Goal: Task Accomplishment & Management: Use online tool/utility

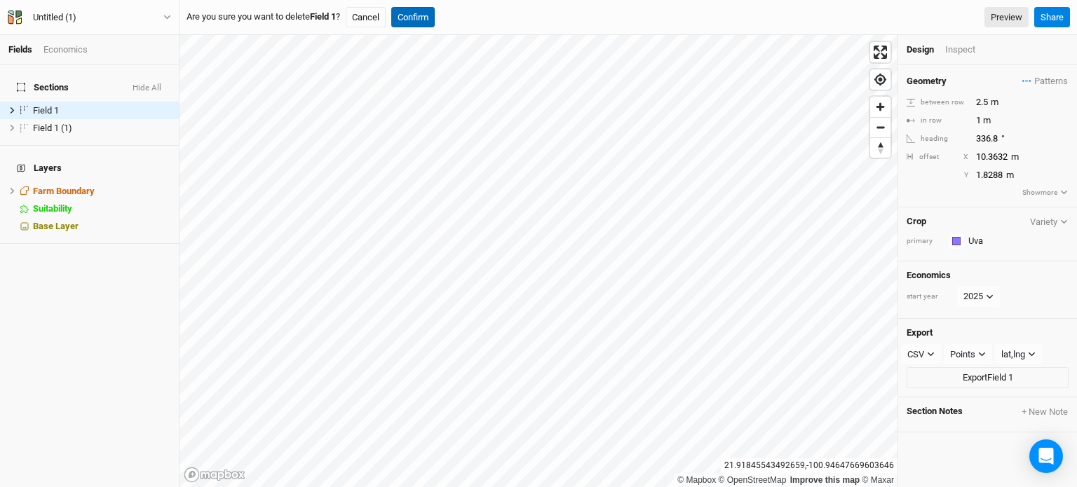
click at [428, 15] on button "Confirm" at bounding box center [412, 17] width 43 height 21
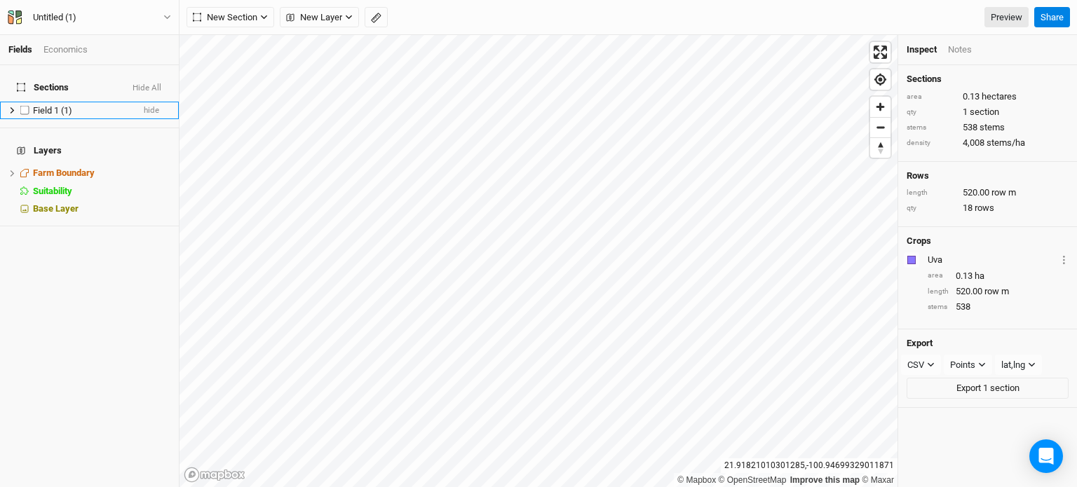
click at [121, 105] on div "Field 1 (1)" at bounding box center [83, 110] width 100 height 11
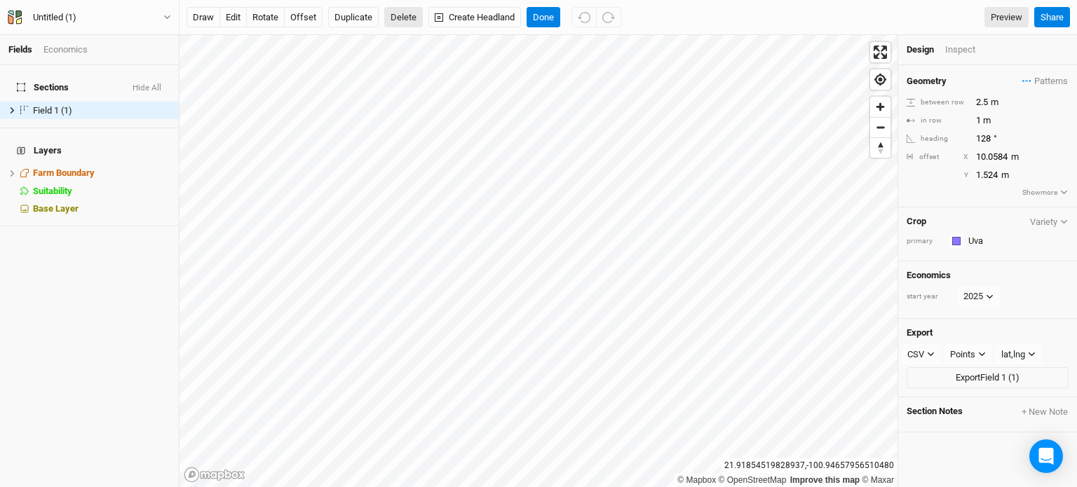
click at [405, 9] on button "Delete" at bounding box center [403, 17] width 39 height 21
click at [429, 18] on button "Confirm" at bounding box center [426, 17] width 43 height 21
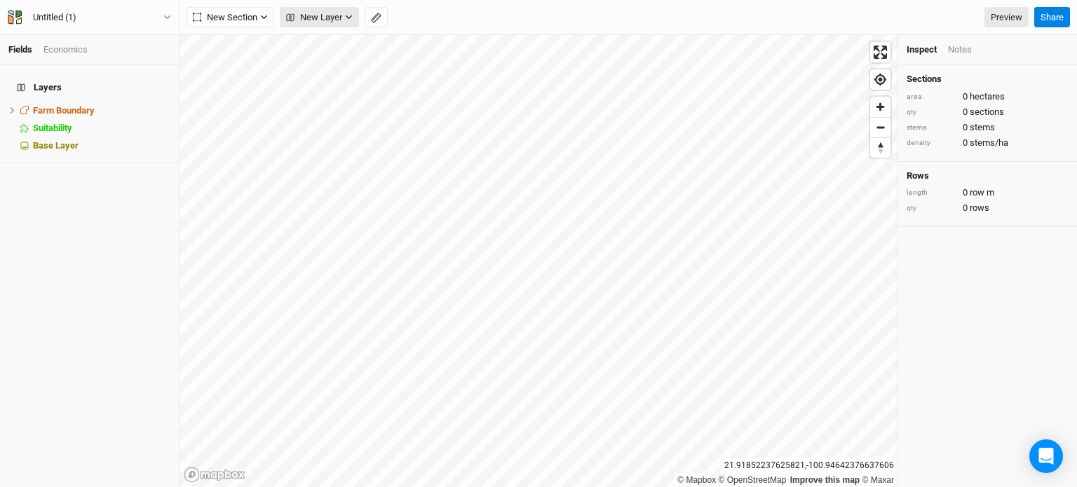
click at [331, 13] on span "New Layer" at bounding box center [314, 18] width 56 height 14
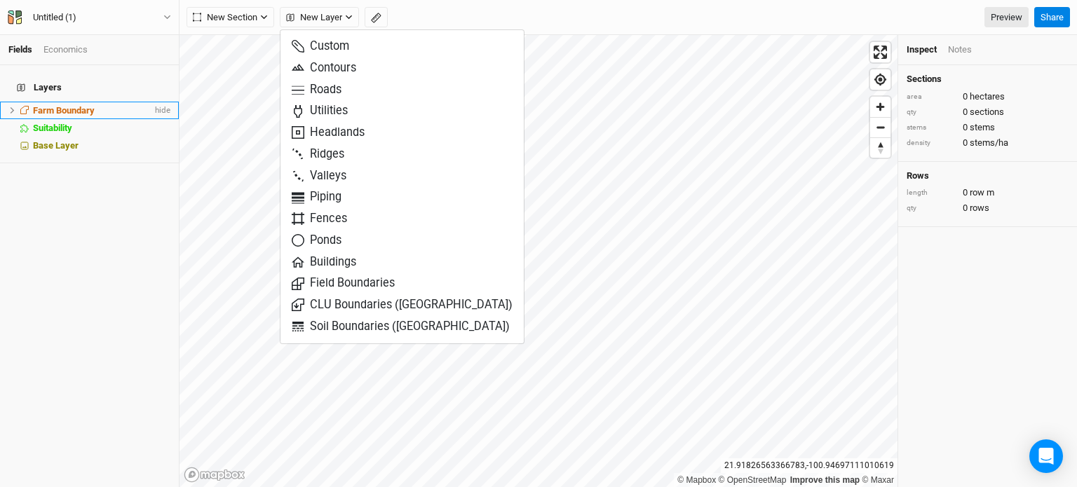
click at [83, 107] on span "Farm Boundary" at bounding box center [64, 110] width 62 height 11
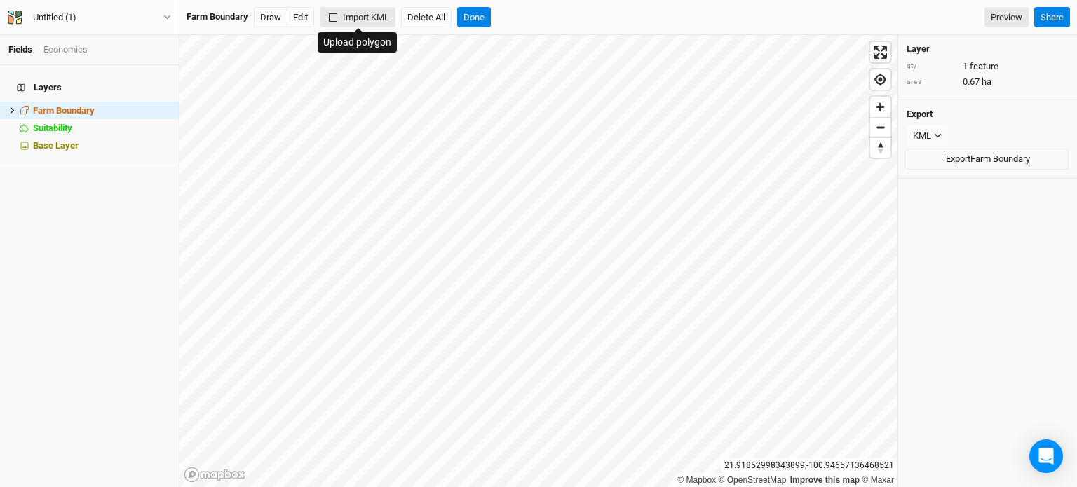
click at [334, 21] on icon "button" at bounding box center [333, 17] width 8 height 8
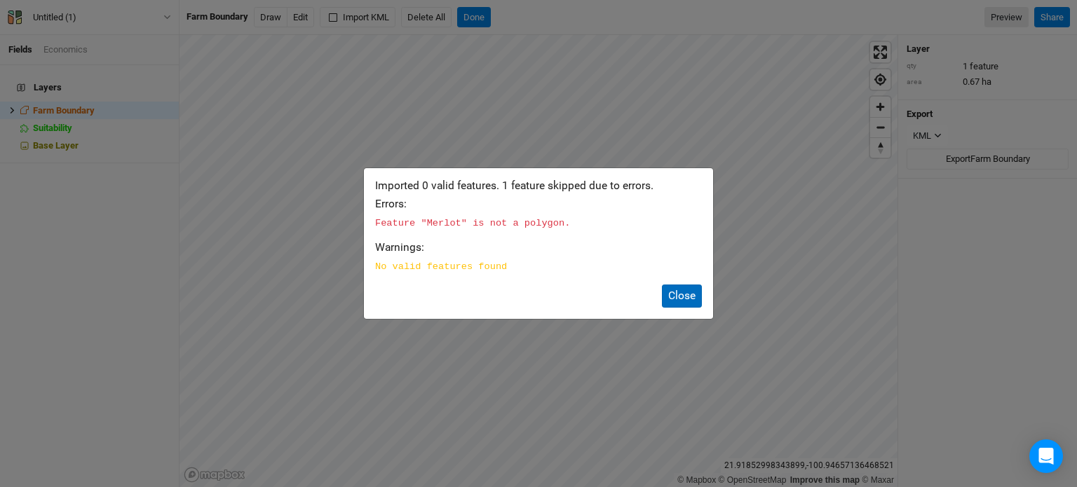
click at [689, 292] on button "Close" at bounding box center [682, 296] width 40 height 23
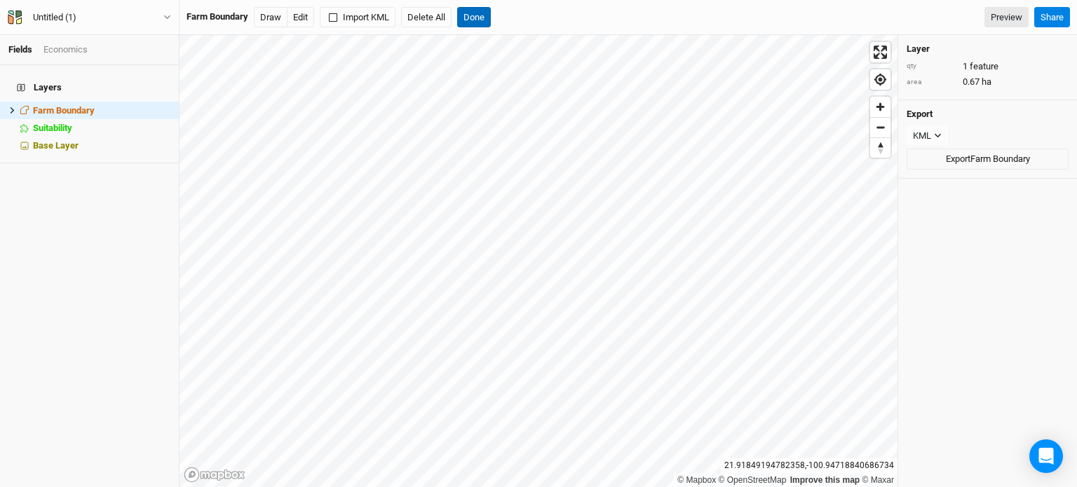
click at [466, 13] on button "Done" at bounding box center [474, 17] width 34 height 21
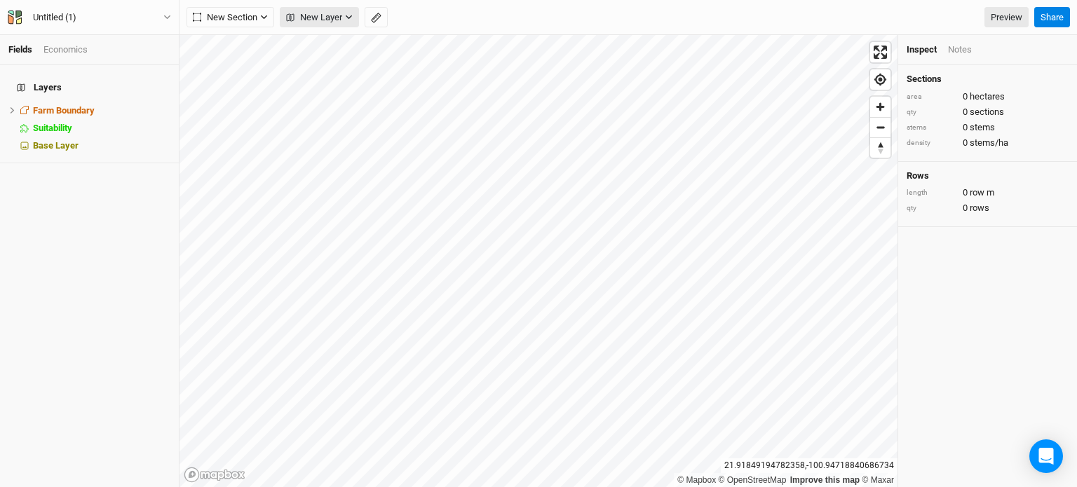
click at [334, 16] on span "New Layer" at bounding box center [314, 18] width 56 height 14
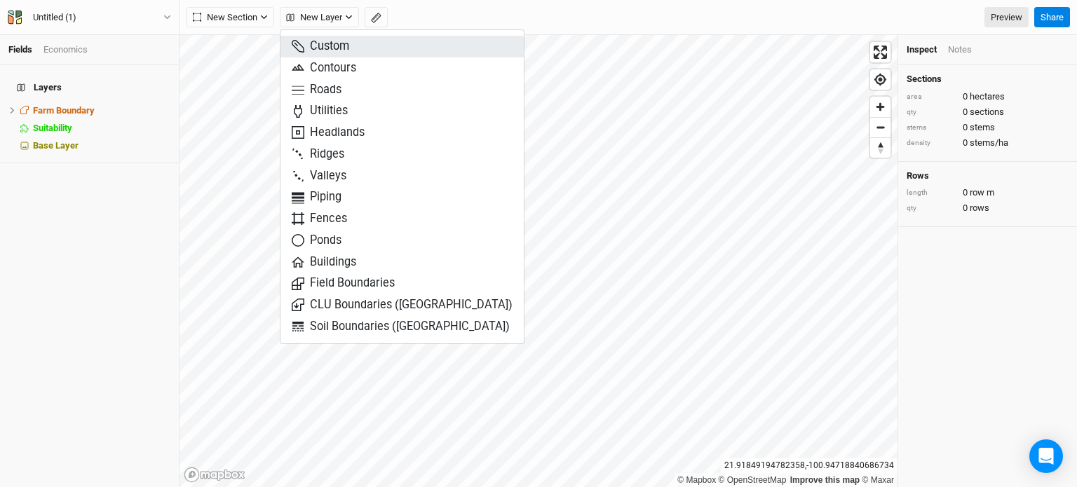
click at [343, 41] on span "Custom" at bounding box center [321, 47] width 58 height 16
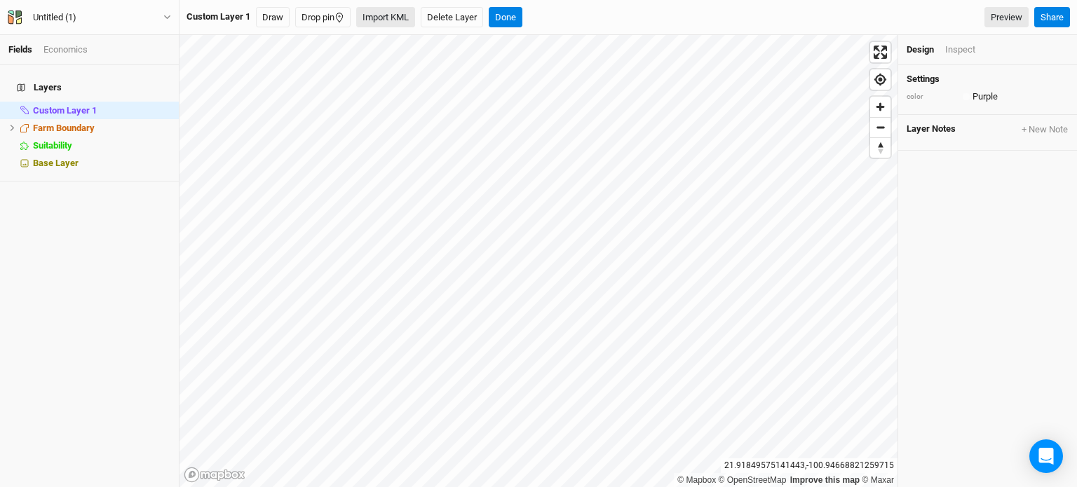
click at [389, 13] on button "Import KML" at bounding box center [385, 17] width 59 height 21
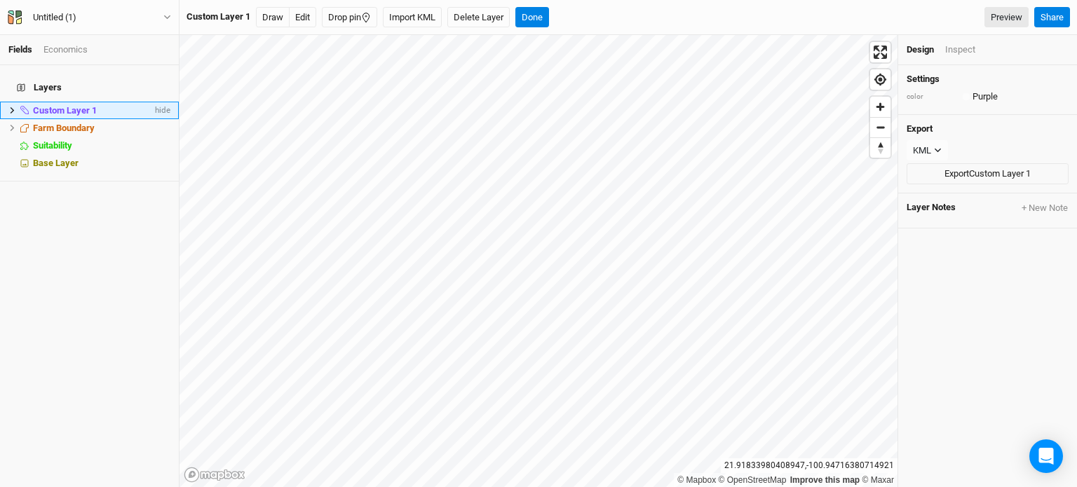
click at [95, 105] on span "Custom Layer 1" at bounding box center [65, 110] width 64 height 11
click at [532, 20] on button "Done" at bounding box center [533, 17] width 34 height 21
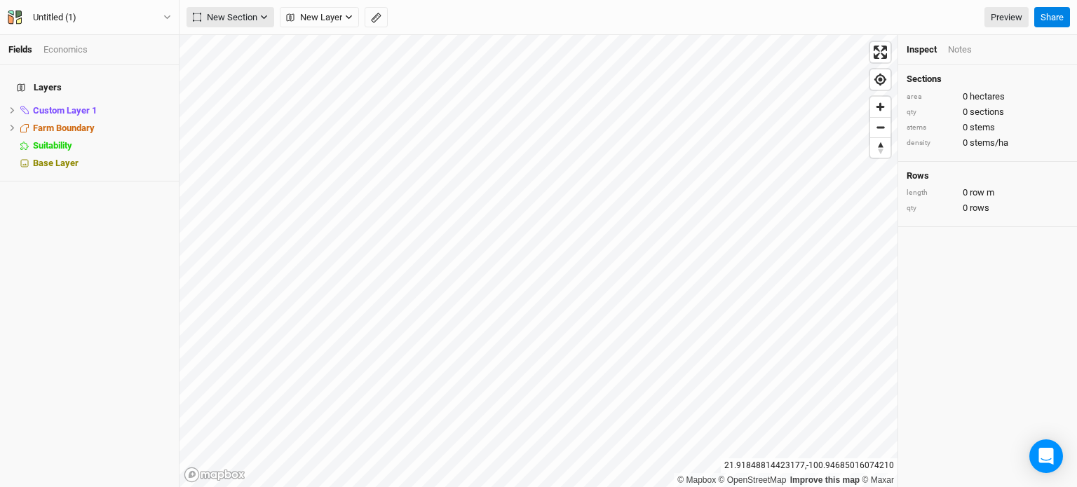
click at [257, 17] on span "New Section" at bounding box center [225, 18] width 65 height 14
click at [263, 39] on button "Grid" at bounding box center [242, 47] width 111 height 22
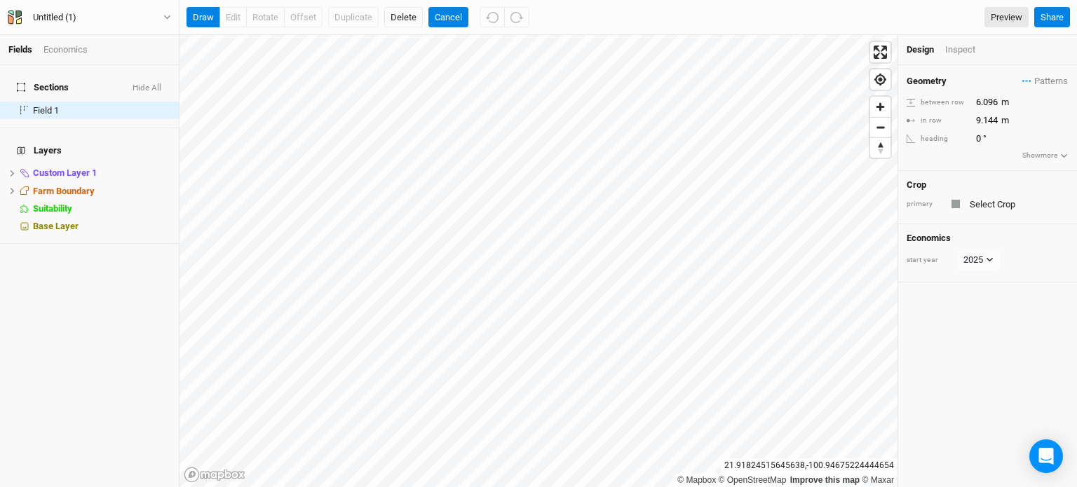
drag, startPoint x: 0, startPoint y: 363, endPoint x: 0, endPoint y: 334, distance: 29.5
click at [0, 362] on div "Sections Hide All Field 1 hide Layers Custom Layer 1 hide Farm Boundary hide Su…" at bounding box center [89, 276] width 179 height 422
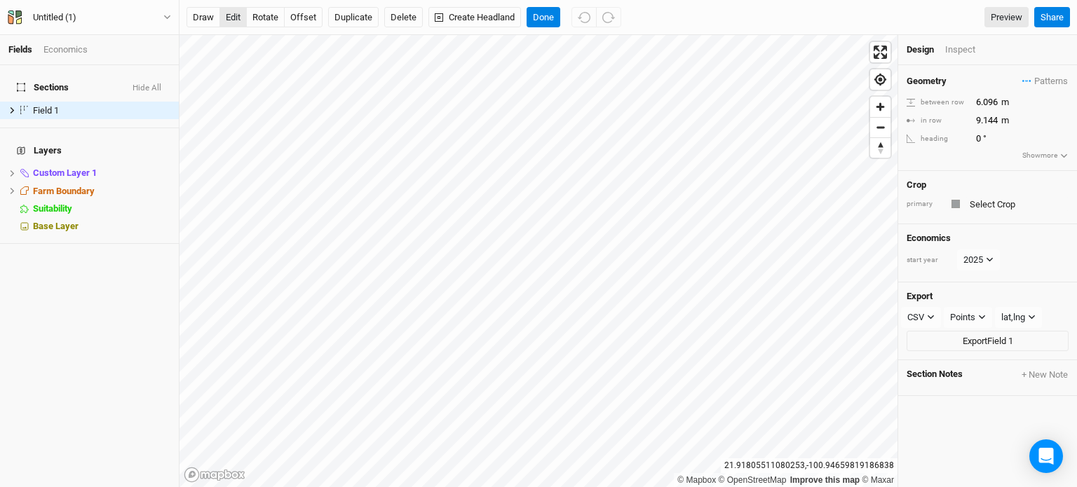
click at [231, 16] on button "edit" at bounding box center [233, 17] width 27 height 21
click at [534, 15] on button "Done" at bounding box center [544, 17] width 34 height 21
click at [990, 101] on input "6.096" at bounding box center [1033, 102] width 122 height 15
type input "2"
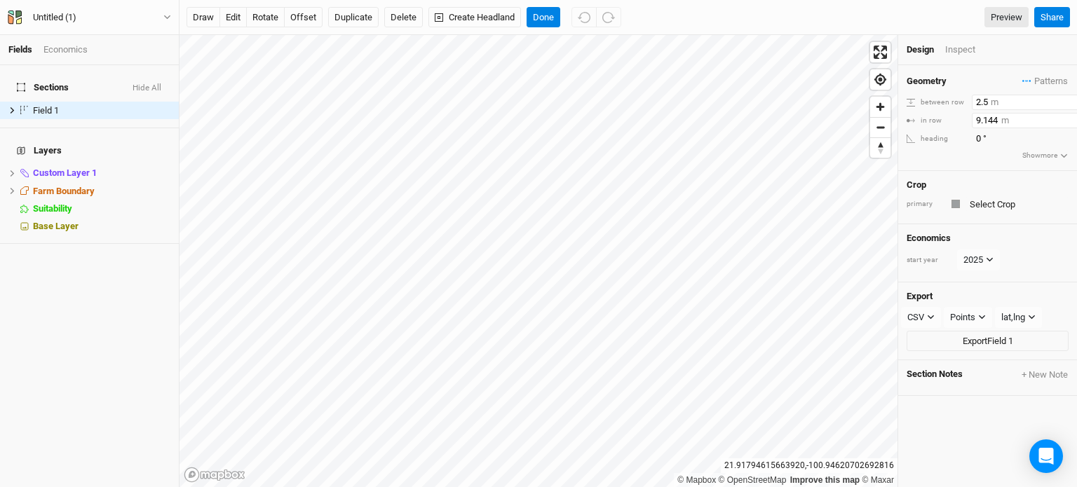
type input "2.5"
click at [990, 117] on input "9.144" at bounding box center [1033, 120] width 122 height 15
type input "1"
click at [269, 25] on button "rotate" at bounding box center [265, 17] width 39 height 21
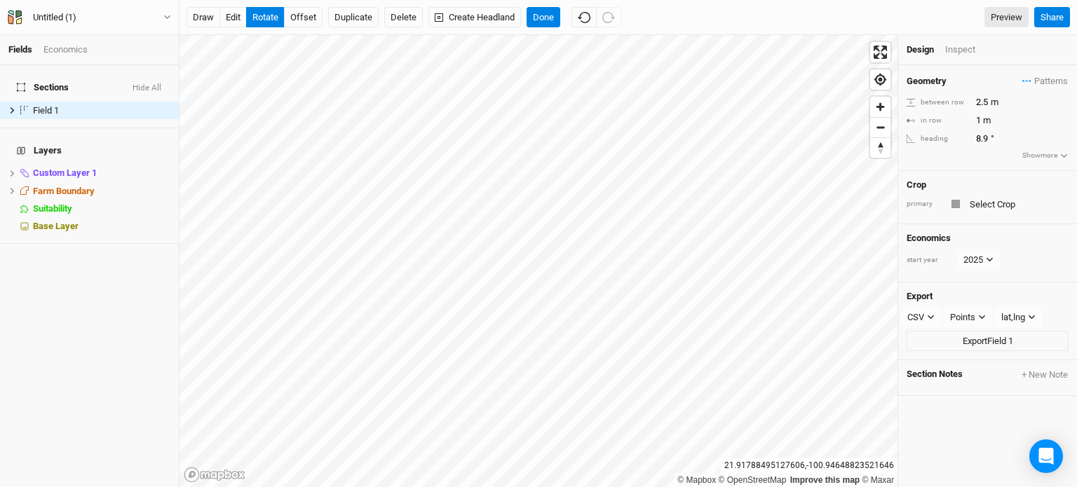
type input "8.8"
click at [301, 18] on button "offset" at bounding box center [303, 17] width 39 height 21
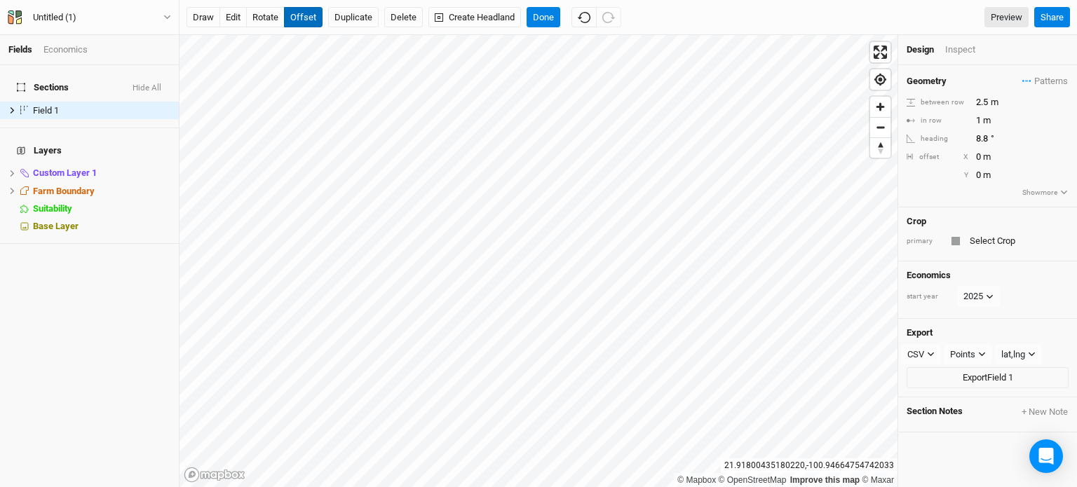
type input "0.3048"
click at [262, 23] on button "rotate" at bounding box center [265, 17] width 39 height 21
type input "8.4"
click at [549, 15] on button "Done" at bounding box center [544, 17] width 34 height 21
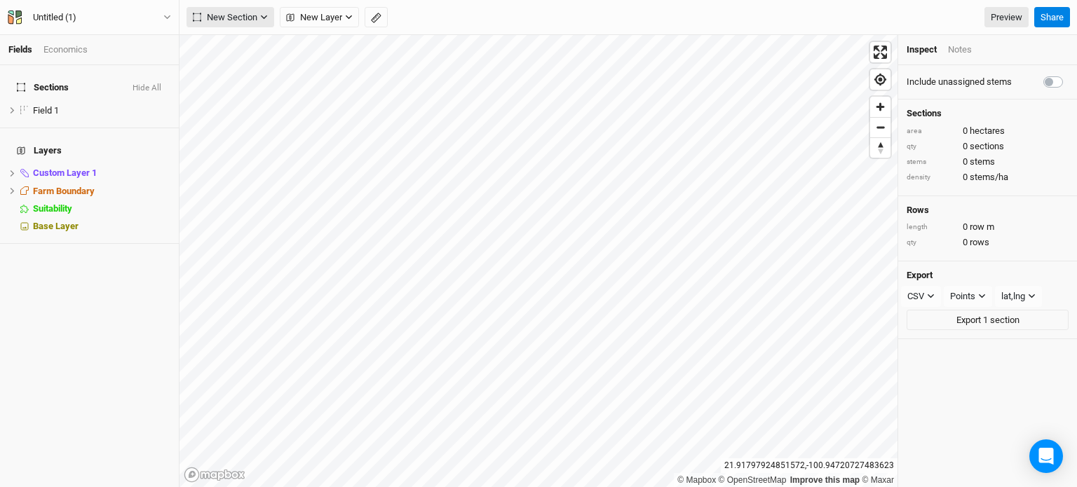
click at [257, 17] on span "New Section" at bounding box center [225, 18] width 65 height 14
click at [264, 111] on button "Upload" at bounding box center [242, 111] width 111 height 22
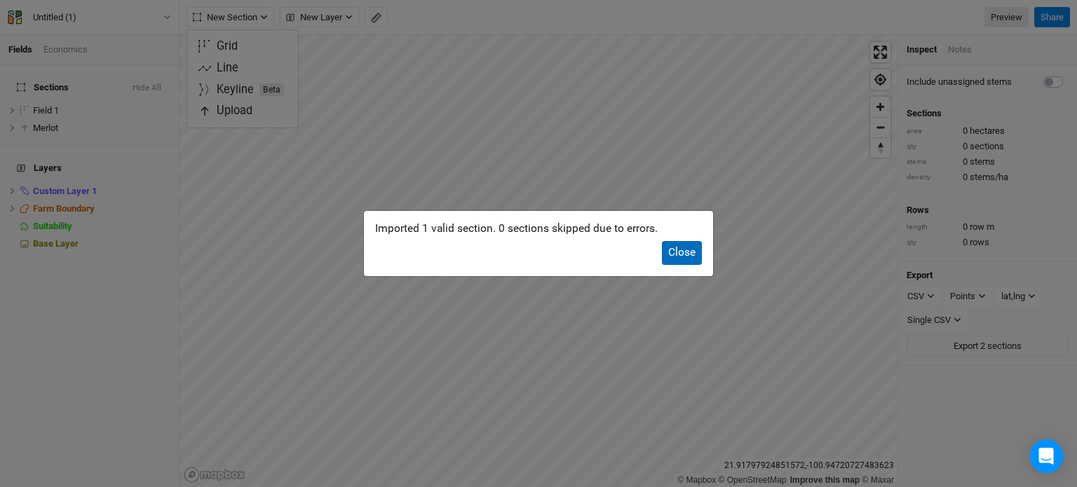
click at [685, 247] on button "Close" at bounding box center [682, 252] width 40 height 23
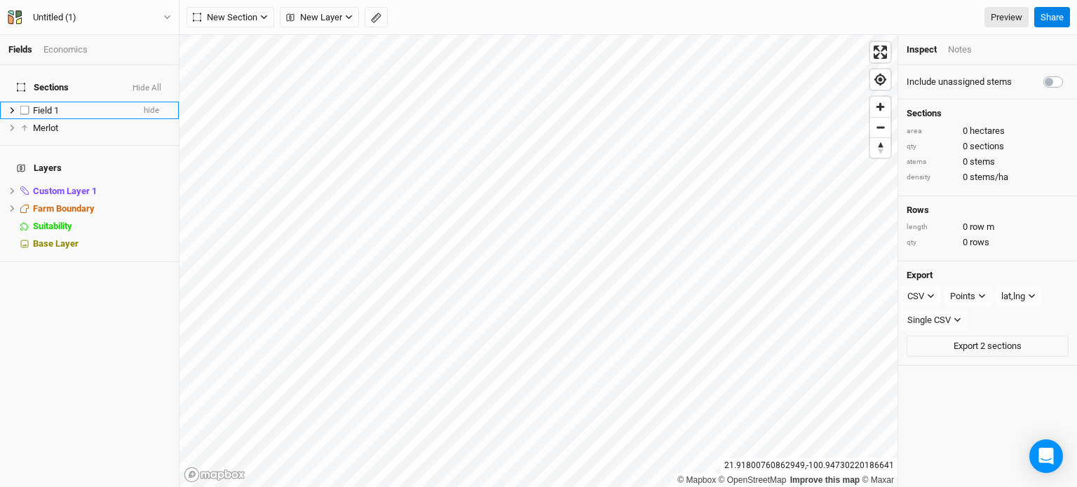
click at [88, 105] on div "Field 1" at bounding box center [83, 110] width 100 height 11
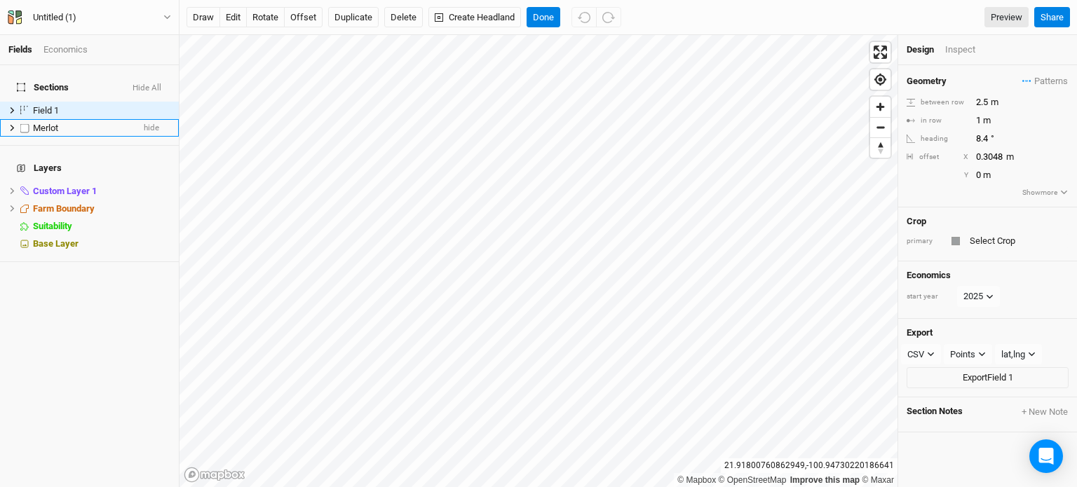
click at [76, 123] on div "Merlot" at bounding box center [83, 128] width 100 height 11
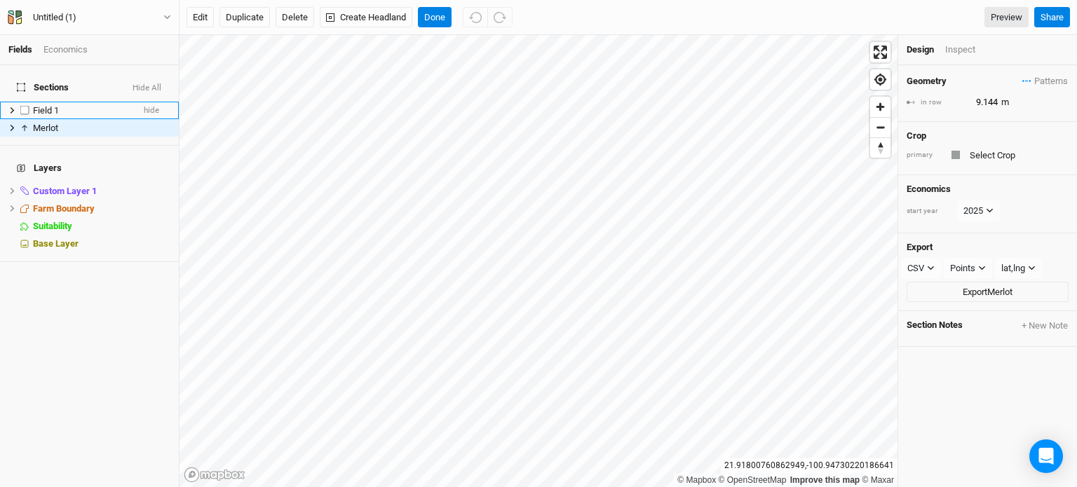
click at [76, 105] on div "Field 1" at bounding box center [83, 110] width 100 height 11
